Goal: Check status: Check status

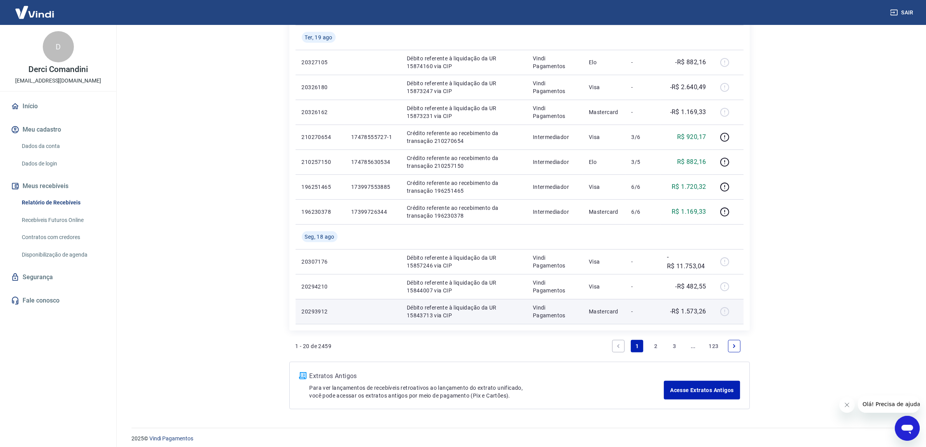
scroll to position [463, 0]
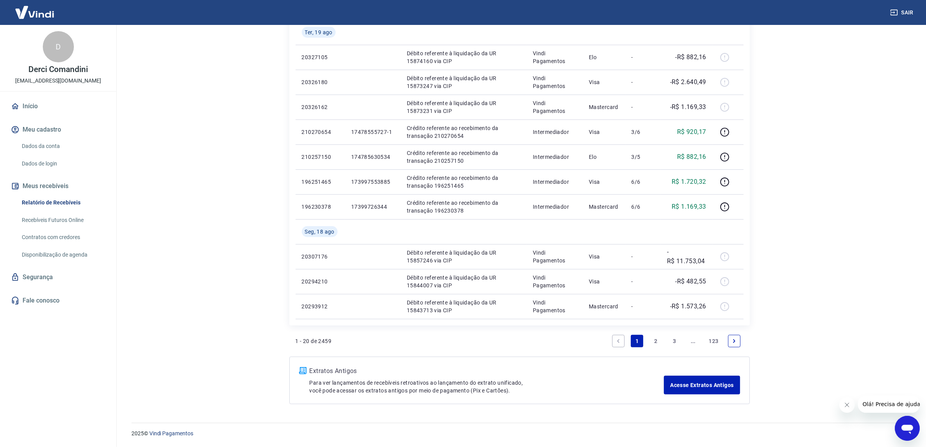
click at [679, 342] on link "3" at bounding box center [675, 341] width 12 height 12
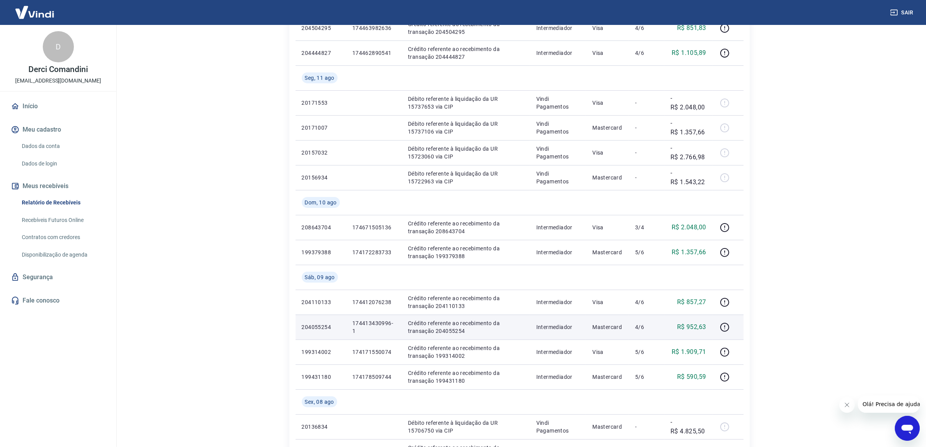
scroll to position [488, 0]
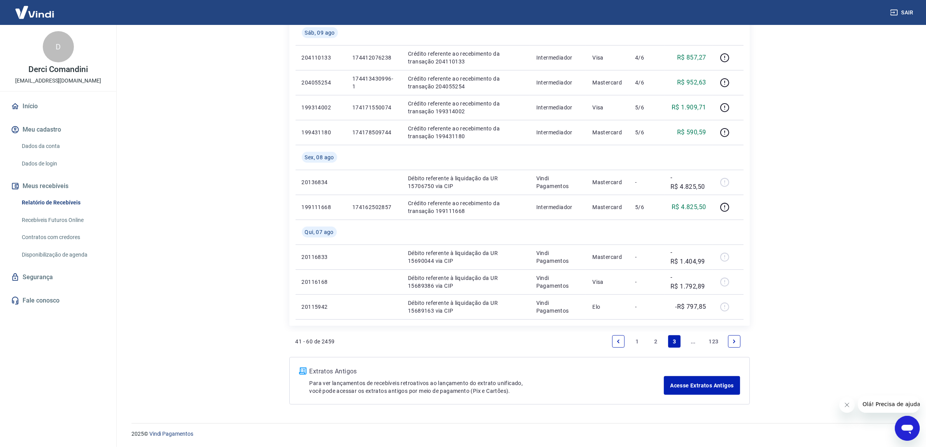
click at [696, 341] on link "..." at bounding box center [693, 341] width 12 height 12
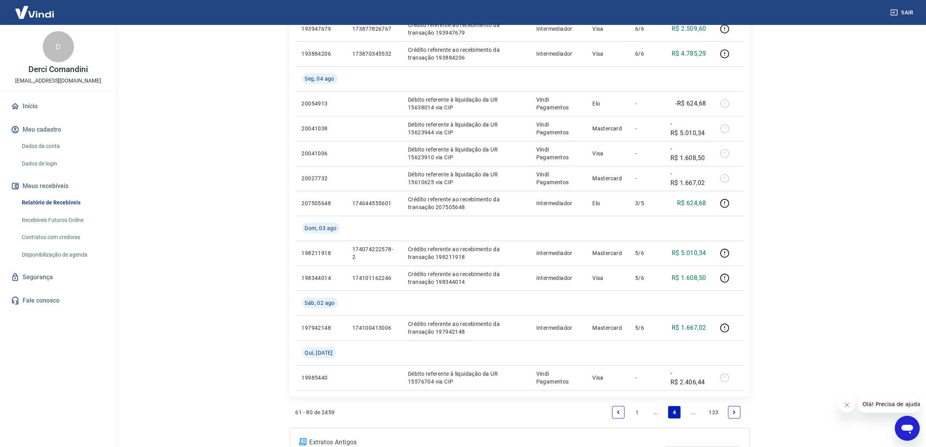
scroll to position [512, 0]
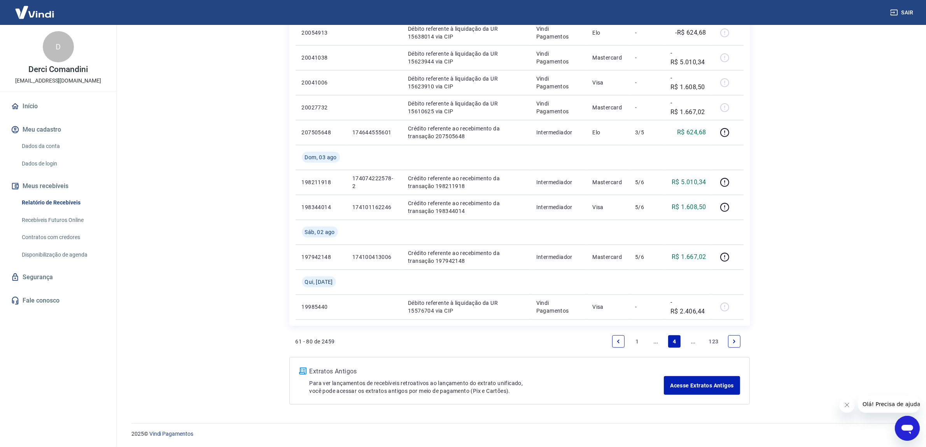
click at [658, 341] on link "..." at bounding box center [656, 341] width 12 height 12
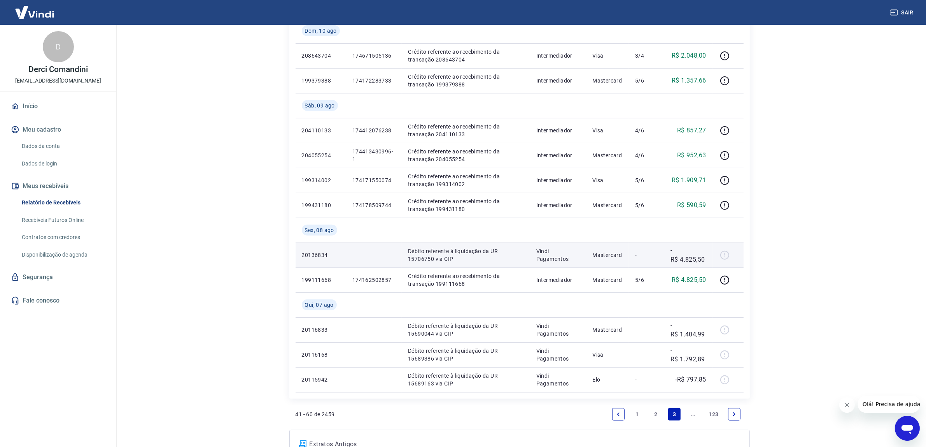
scroll to position [438, 0]
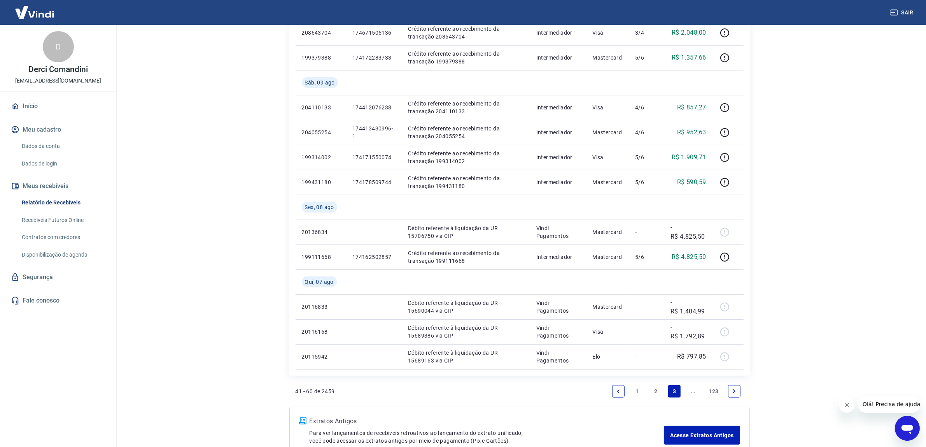
click at [691, 391] on link "..." at bounding box center [693, 391] width 12 height 12
